Goal: Information Seeking & Learning: Learn about a topic

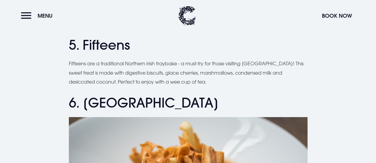
scroll to position [828, 0]
click at [137, 42] on h2 "5. Fifteens" at bounding box center [188, 45] width 238 height 16
click at [132, 42] on h2 "5. Fifteens" at bounding box center [188, 45] width 238 height 16
click at [131, 42] on h2 "5. Fifteens" at bounding box center [188, 45] width 238 height 16
click at [131, 45] on h2 "5. Fifteens" at bounding box center [188, 45] width 238 height 16
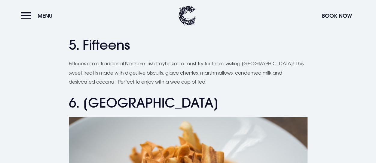
click at [131, 45] on h2 "5. Fifteens" at bounding box center [188, 45] width 238 height 16
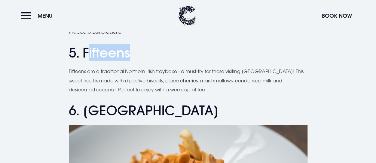
scroll to position [818, 0]
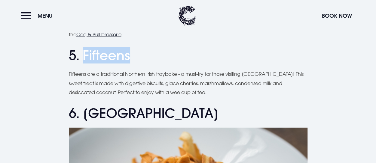
drag, startPoint x: 131, startPoint y: 45, endPoint x: 81, endPoint y: 47, distance: 49.9
click at [81, 48] on h2 "5. Fifteens" at bounding box center [188, 56] width 238 height 16
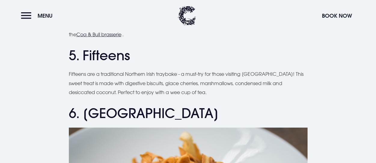
drag, startPoint x: 137, startPoint y: 68, endPoint x: 59, endPoint y: 51, distance: 80.6
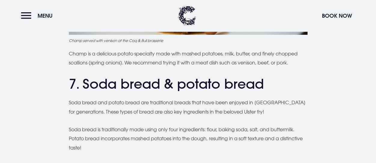
scroll to position [1086, 0]
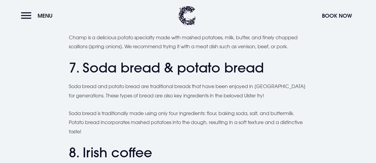
click at [265, 68] on h2 "7. Soda bread & potato bread" at bounding box center [188, 68] width 238 height 16
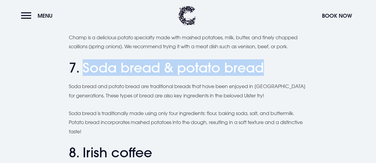
drag, startPoint x: 264, startPoint y: 68, endPoint x: 84, endPoint y: 74, distance: 179.9
click at [84, 74] on h2 "7. Soda bread & potato bread" at bounding box center [188, 68] width 238 height 16
copy h2 "Soda bread & potato bread"
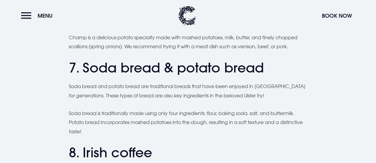
click at [36, 72] on div "Planning a trip to [GEOGRAPHIC_DATA]? From the famous Ulster fry to comforting …" at bounding box center [188, 69] width 368 height 1900
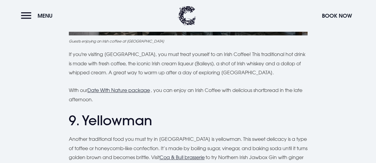
scroll to position [1376, 0]
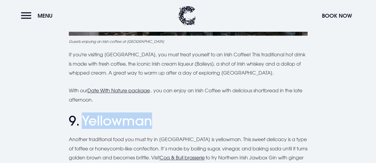
drag, startPoint x: 152, startPoint y: 121, endPoint x: 81, endPoint y: 122, distance: 71.5
click at [81, 122] on h2 "9. Yellowman" at bounding box center [188, 121] width 238 height 16
copy h2 "Yellowman"
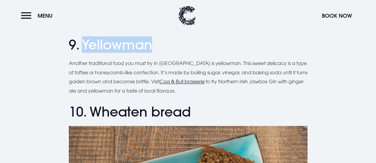
scroll to position [1450, 0]
